Goal: Browse casually: Explore the website without a specific task or goal

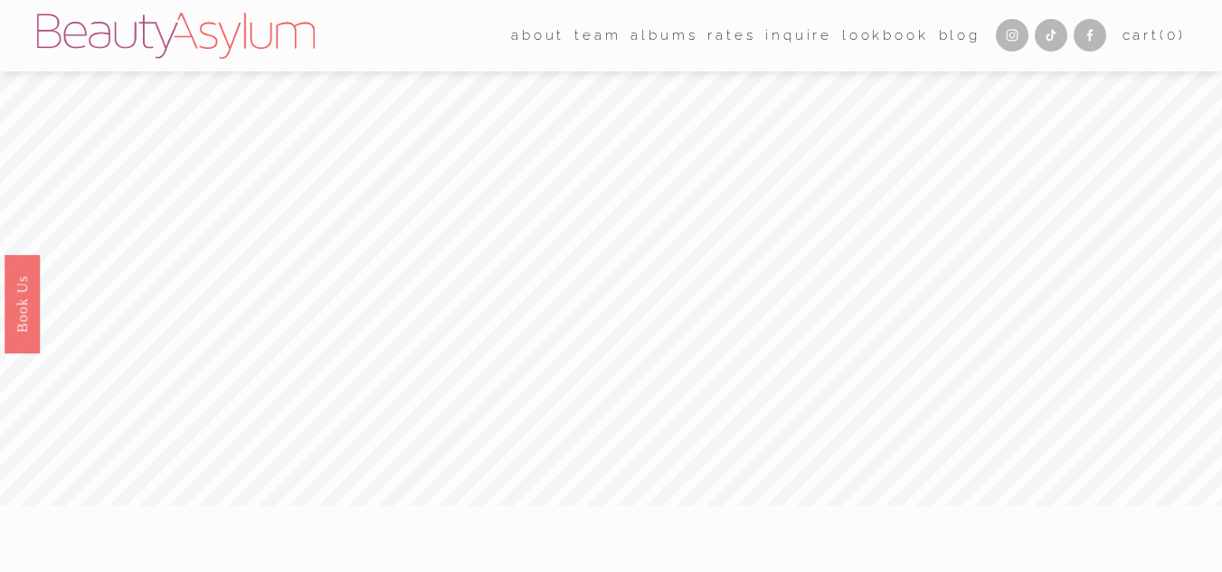
click at [644, 30] on link "albums" at bounding box center [663, 36] width 67 height 28
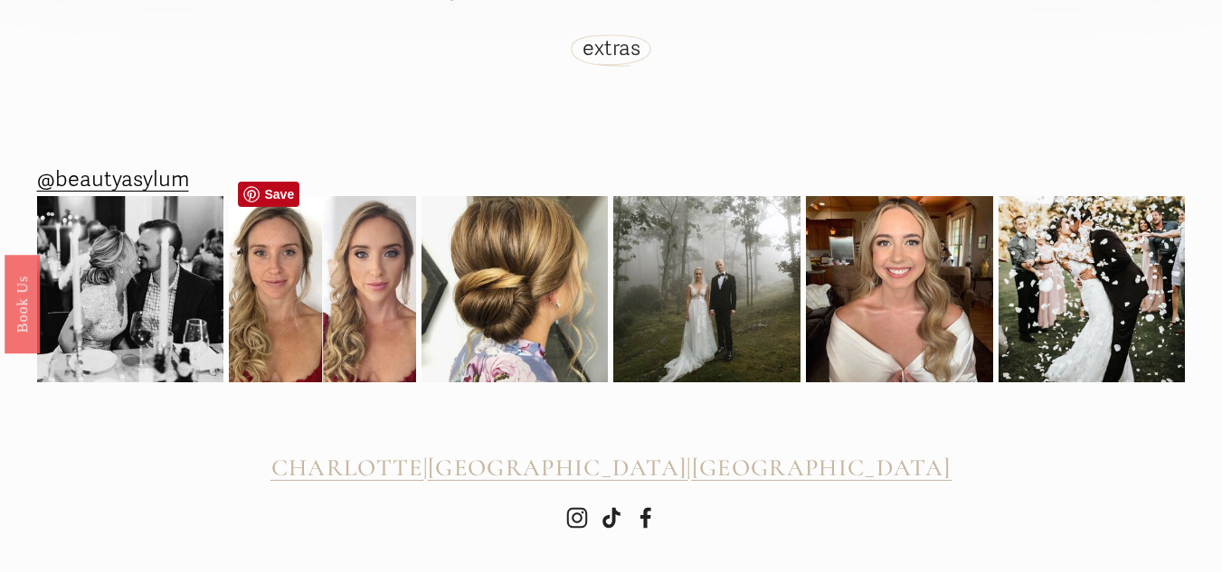
scroll to position [4791, 0]
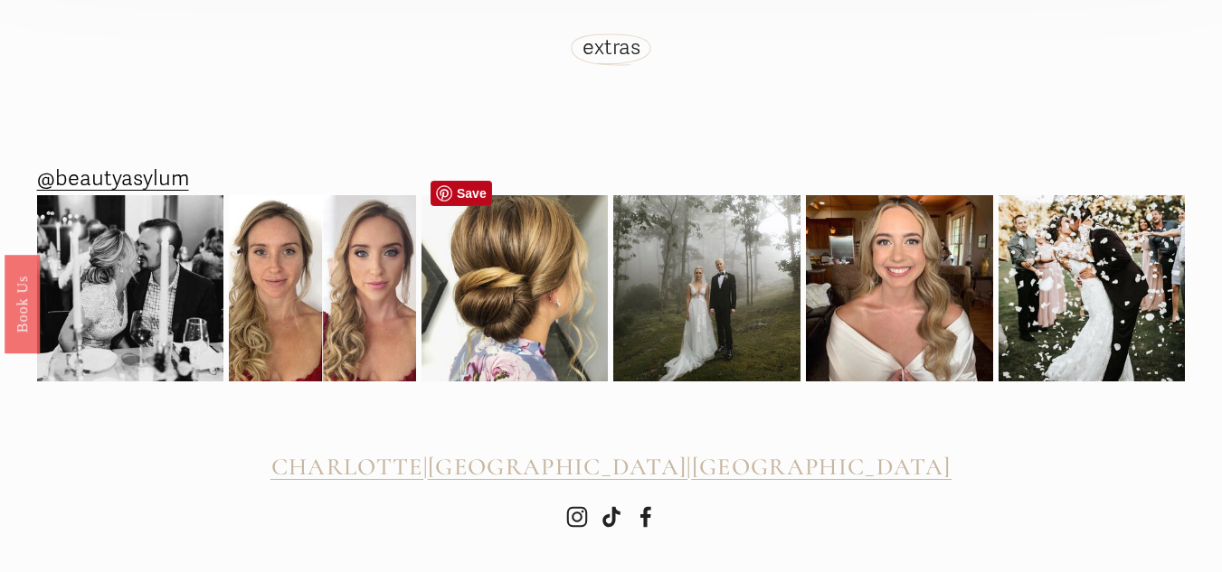
click at [515, 272] on img at bounding box center [514, 288] width 187 height 222
